Goal: Find specific page/section: Find specific page/section

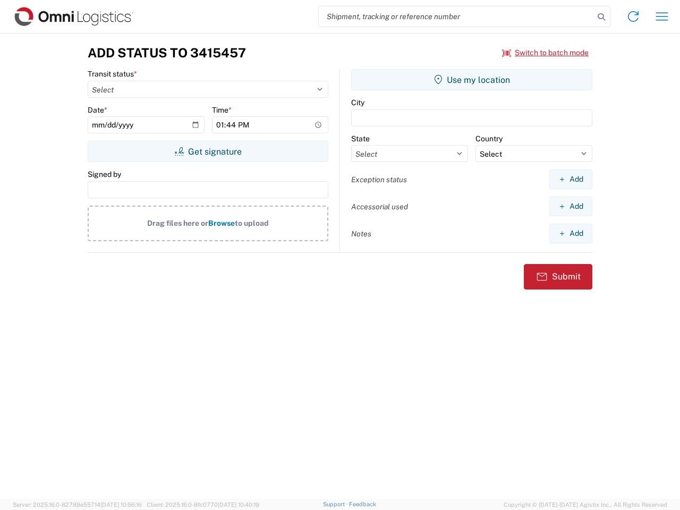
click at [457, 16] on input "search" at bounding box center [456, 16] width 275 height 20
click at [602, 17] on icon at bounding box center [601, 17] width 15 height 15
click at [634, 16] on icon at bounding box center [633, 16] width 17 height 17
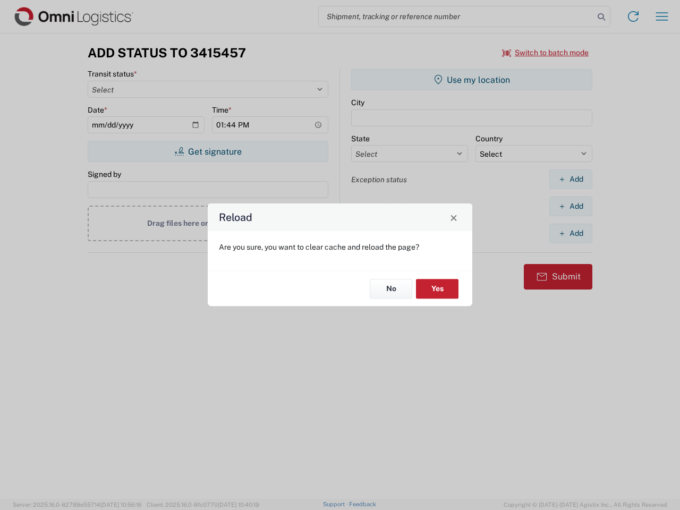
click at [662, 16] on div "Reload Are you sure, you want to clear cache and reload the page? No Yes" at bounding box center [340, 255] width 680 height 510
click at [546, 53] on div "Reload Are you sure, you want to clear cache and reload the page? No Yes" at bounding box center [340, 255] width 680 height 510
click at [208, 151] on div "Reload Are you sure, you want to clear cache and reload the page? No Yes" at bounding box center [340, 255] width 680 height 510
click at [472, 80] on div "Reload Are you sure, you want to clear cache and reload the page? No Yes" at bounding box center [340, 255] width 680 height 510
click at [571, 179] on div "Reload Are you sure, you want to clear cache and reload the page? No Yes" at bounding box center [340, 255] width 680 height 510
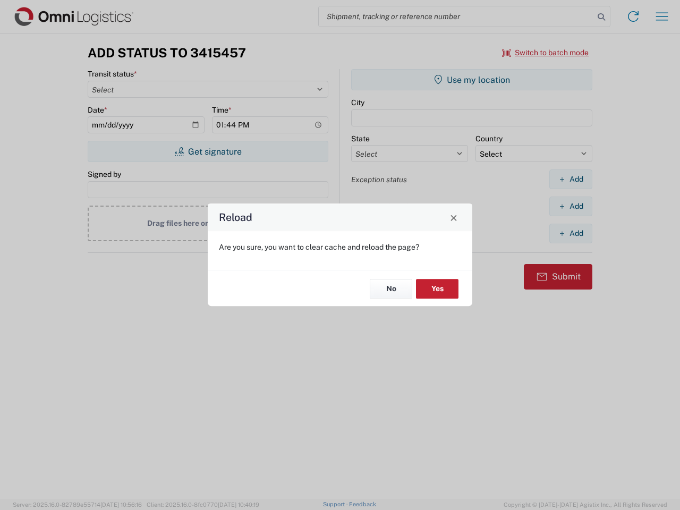
click at [571, 206] on div "Reload Are you sure, you want to clear cache and reload the page? No Yes" at bounding box center [340, 255] width 680 height 510
click at [571, 233] on div "Reload Are you sure, you want to clear cache and reload the page? No Yes" at bounding box center [340, 255] width 680 height 510
